Goal: Information Seeking & Learning: Check status

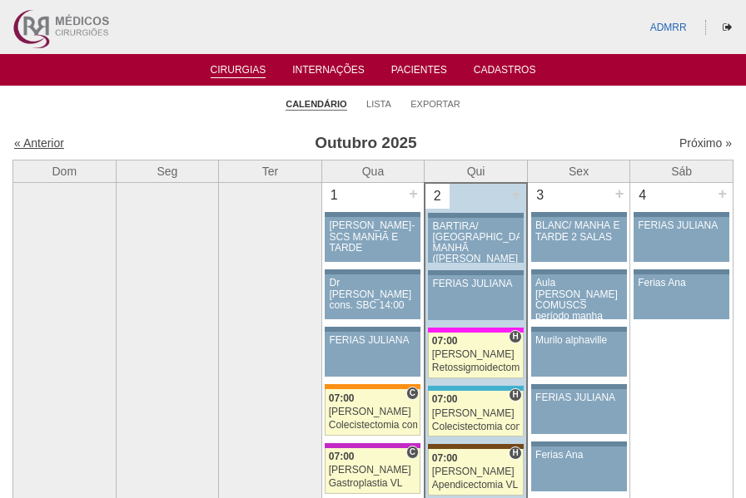
click at [55, 138] on link "« Anterior" at bounding box center [39, 142] width 50 height 13
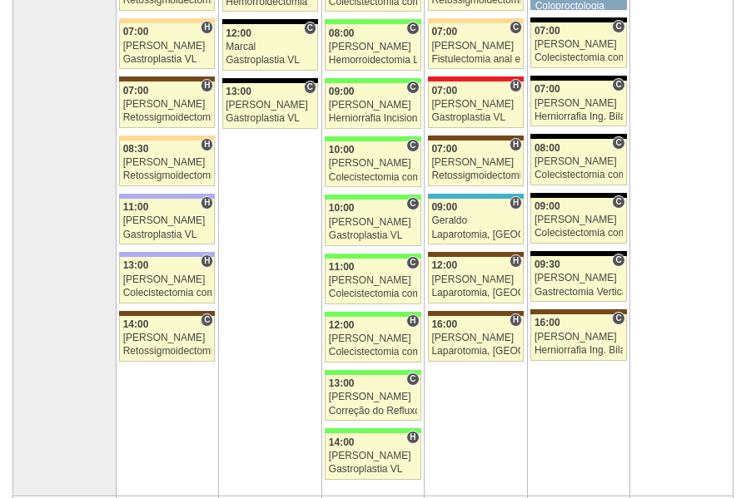
scroll to position [416, 0]
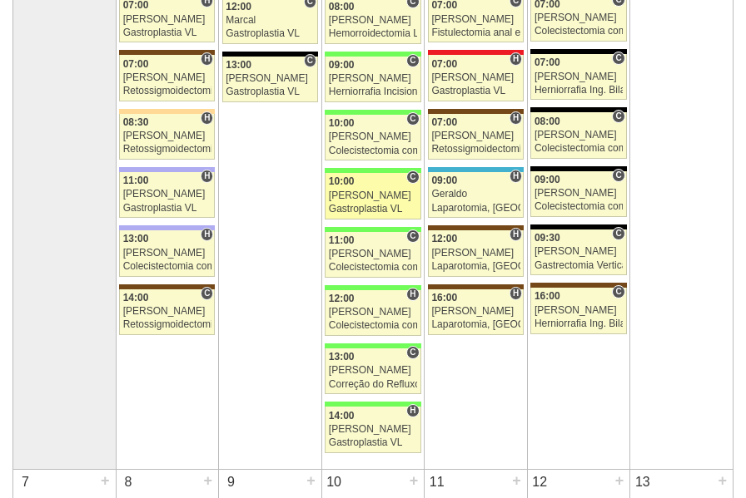
click at [364, 206] on div "Gastroplastia VL" at bounding box center [373, 209] width 88 height 11
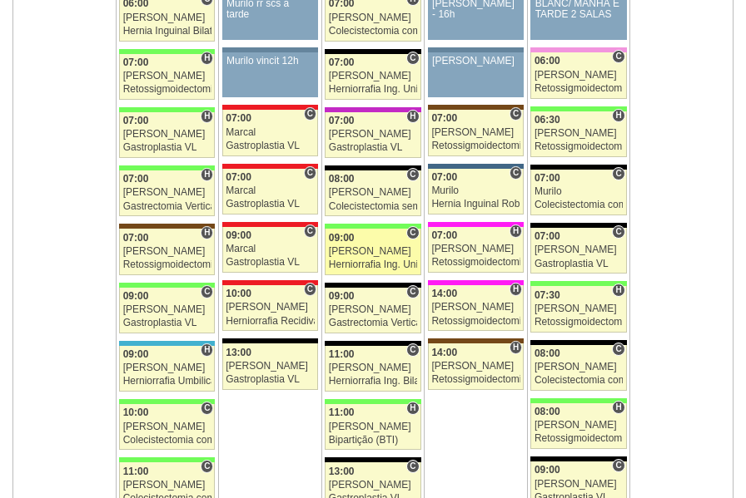
scroll to position [1748, 0]
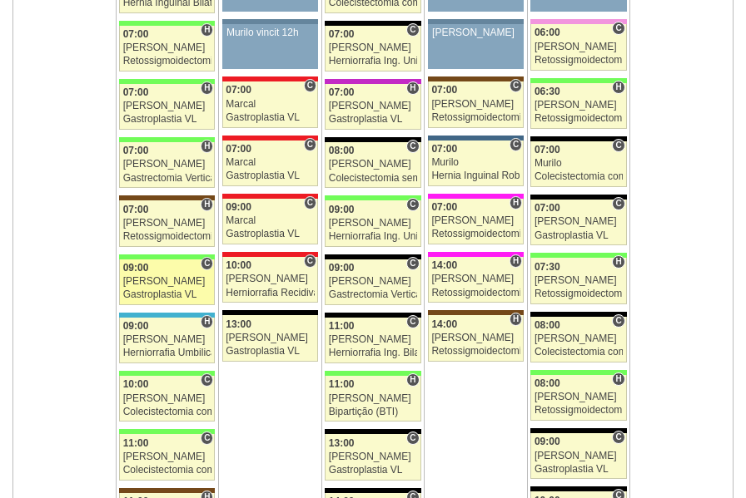
click at [151, 294] on div "Gastroplastia VL" at bounding box center [167, 295] width 88 height 11
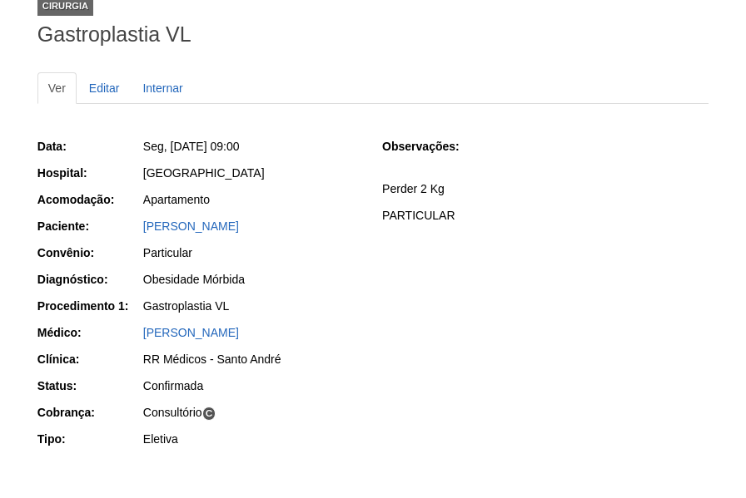
scroll to position [83, 0]
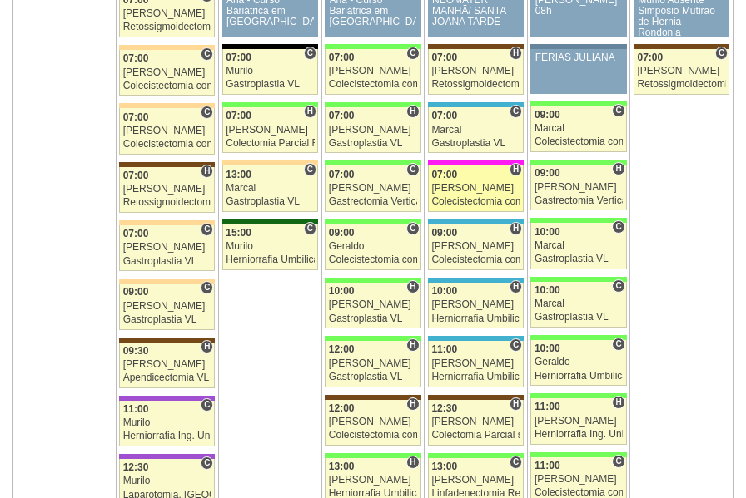
scroll to position [2580, 0]
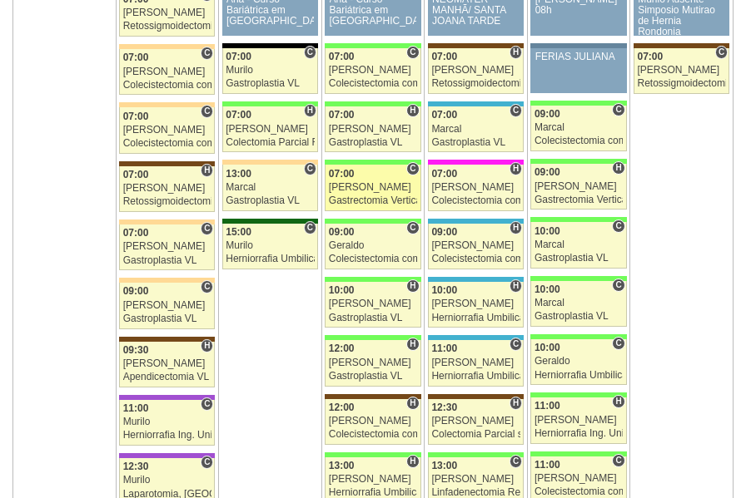
click at [348, 201] on div "Gastrectomia Vertical" at bounding box center [373, 201] width 88 height 11
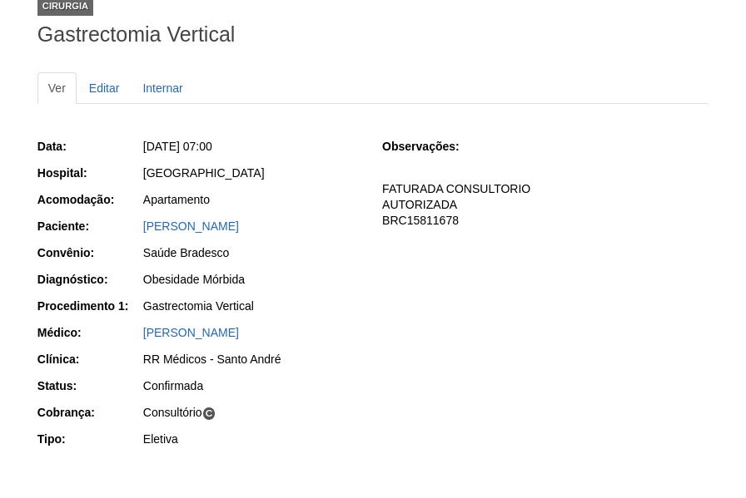
scroll to position [101, 0]
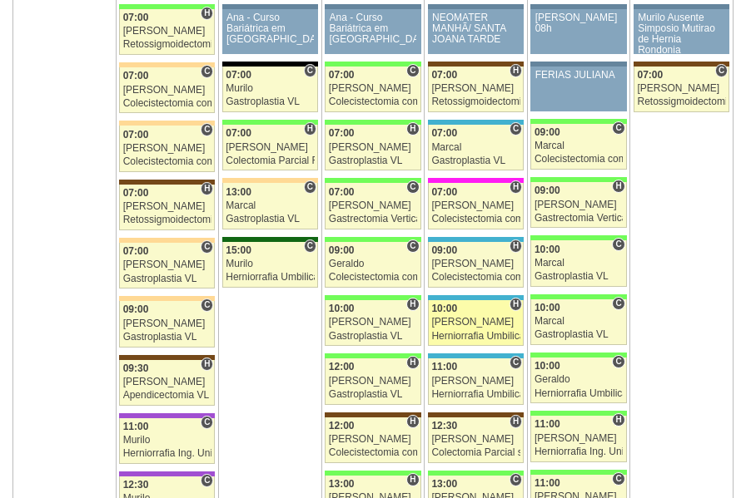
scroll to position [2580, 0]
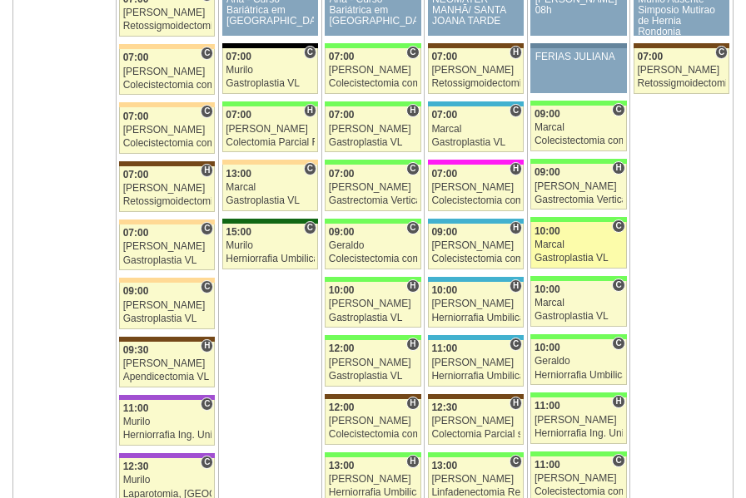
click at [575, 231] on div "10:00" at bounding box center [578, 231] width 88 height 11
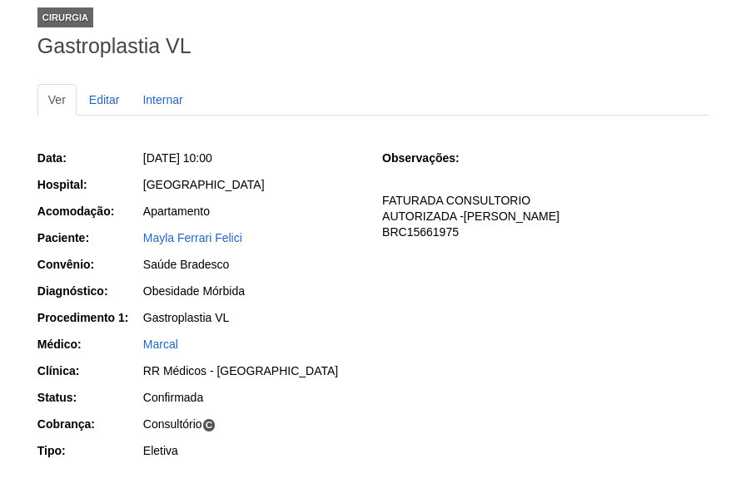
scroll to position [83, 0]
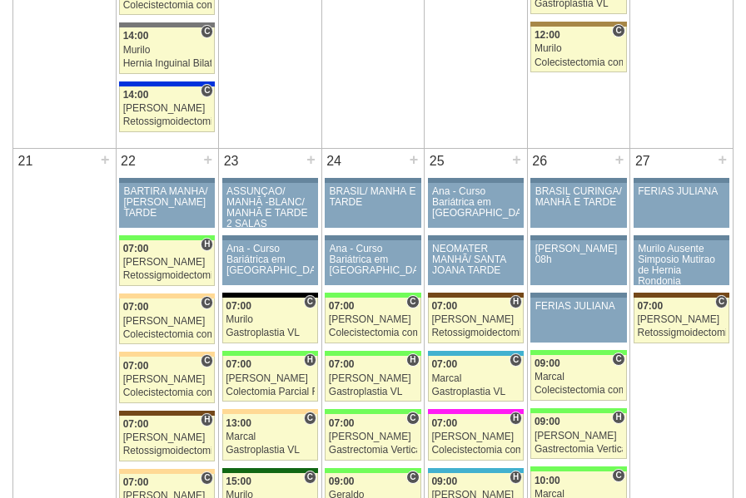
scroll to position [2580, 0]
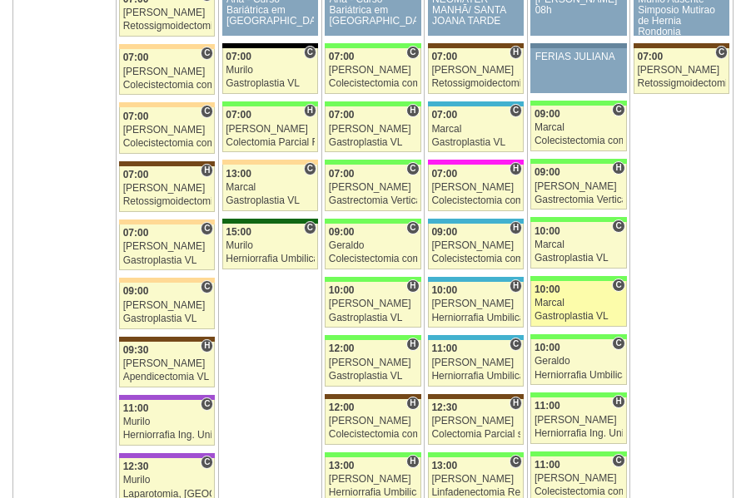
click at [557, 306] on div "Marcal" at bounding box center [578, 303] width 88 height 11
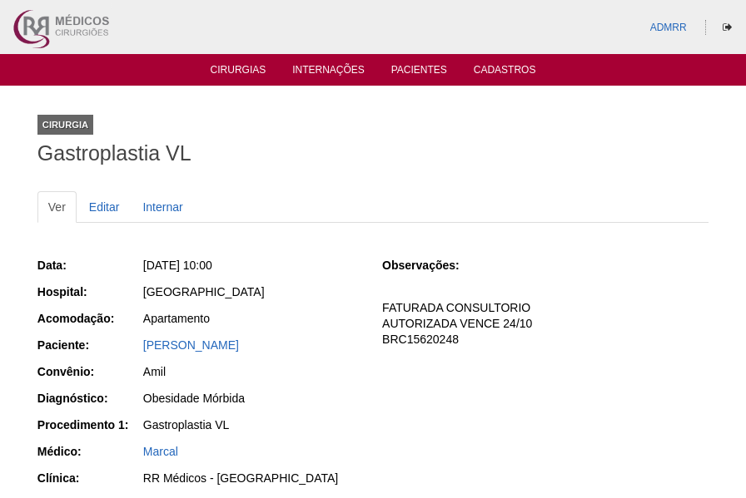
scroll to position [166, 0]
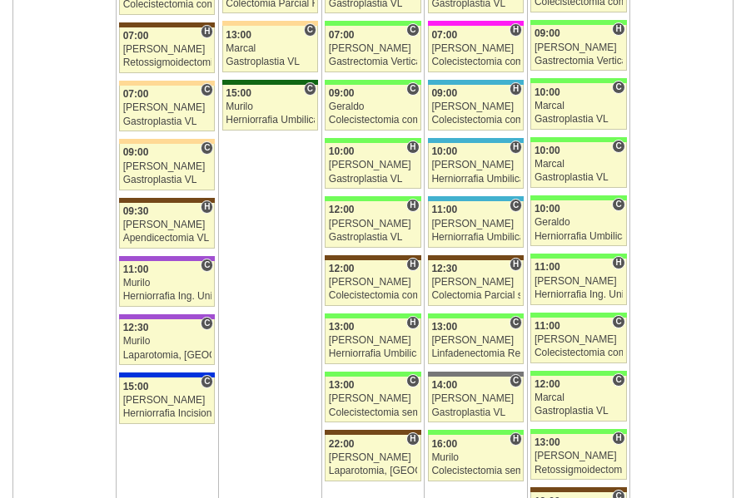
scroll to position [2746, 0]
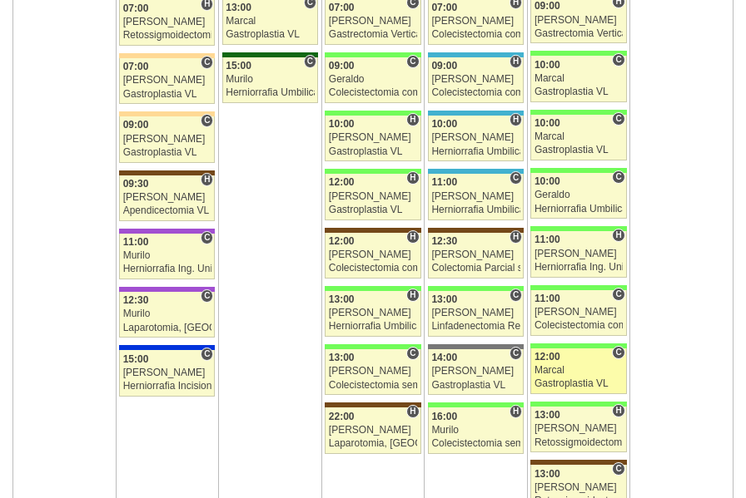
click at [562, 375] on div "Marcal" at bounding box center [578, 370] width 88 height 11
